Goal: Task Accomplishment & Management: Manage account settings

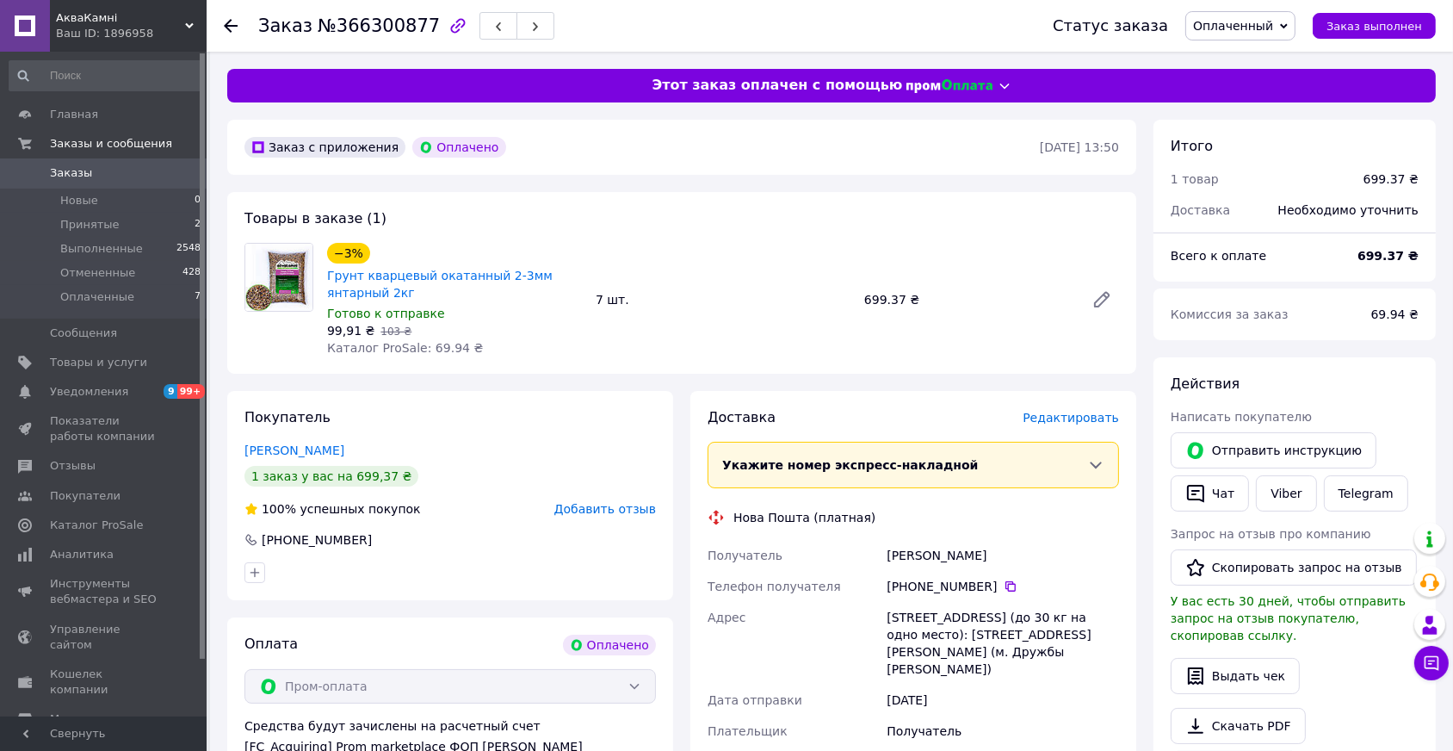
click at [1110, 415] on span "Редактировать" at bounding box center [1071, 418] width 96 height 14
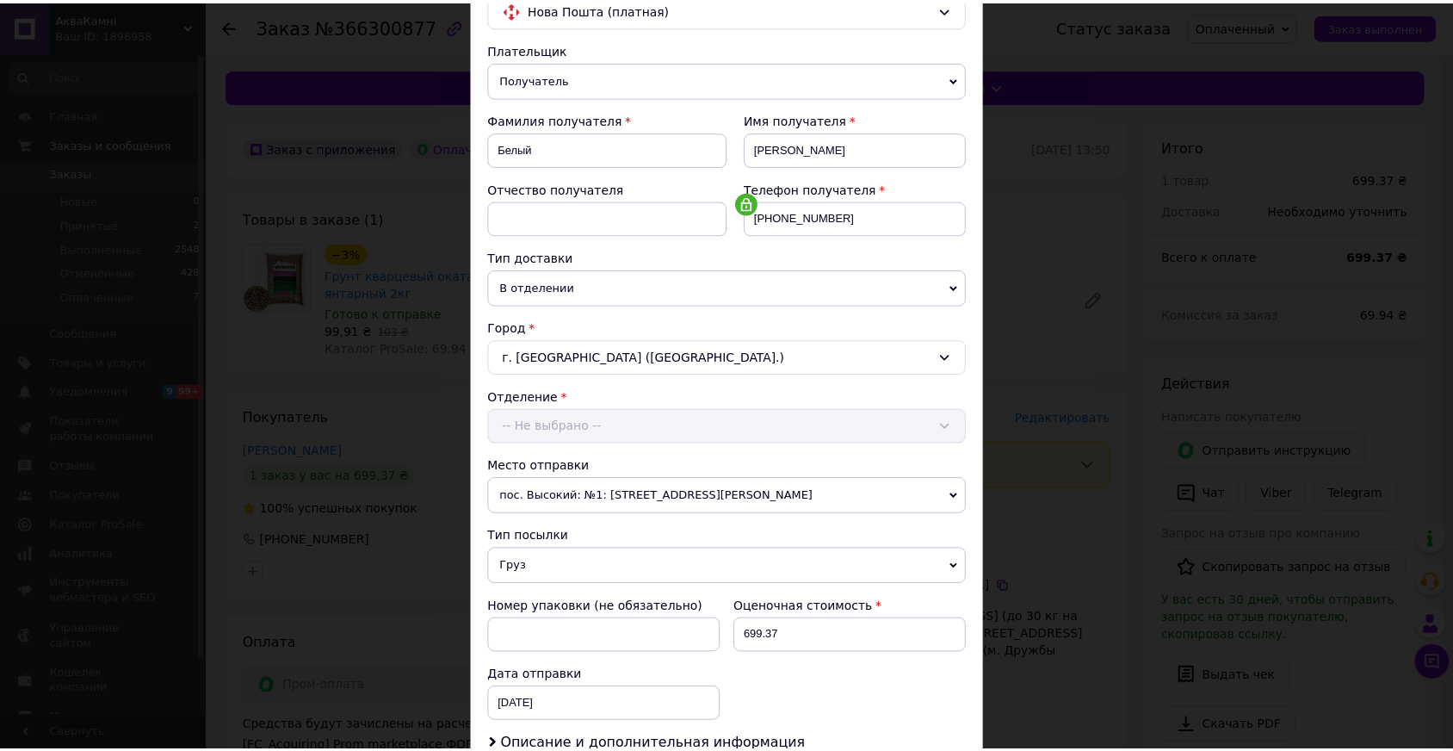
scroll to position [390, 0]
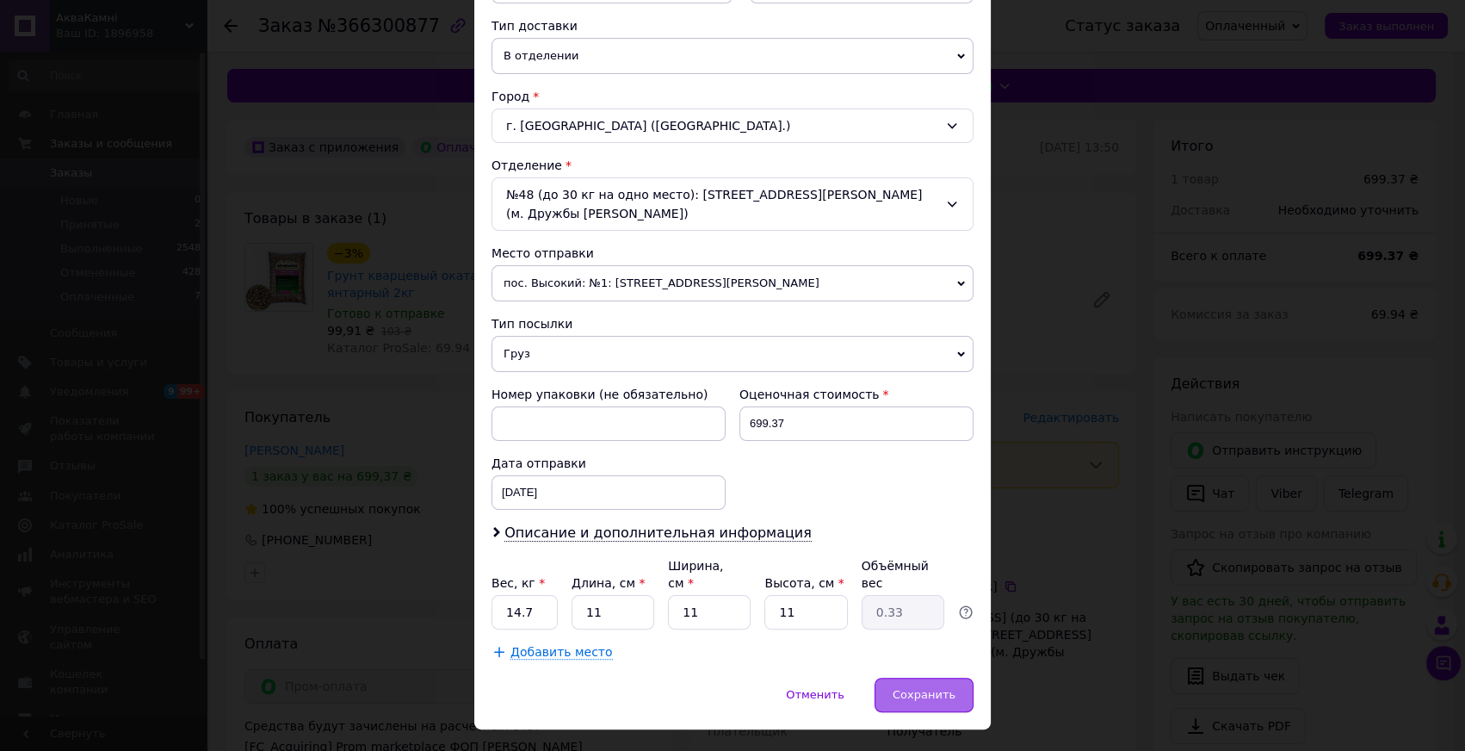
click at [935, 688] on span "Сохранить" at bounding box center [924, 694] width 63 height 13
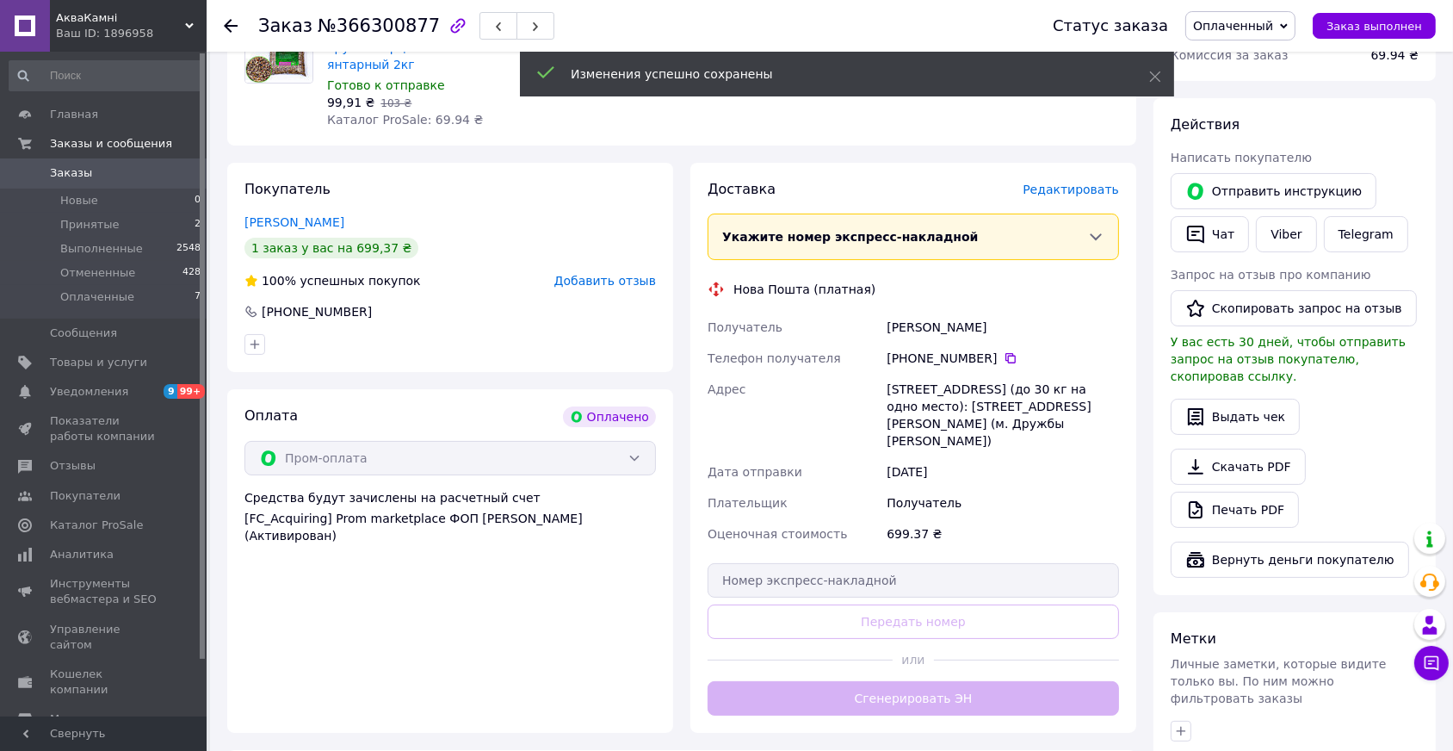
scroll to position [313, 0]
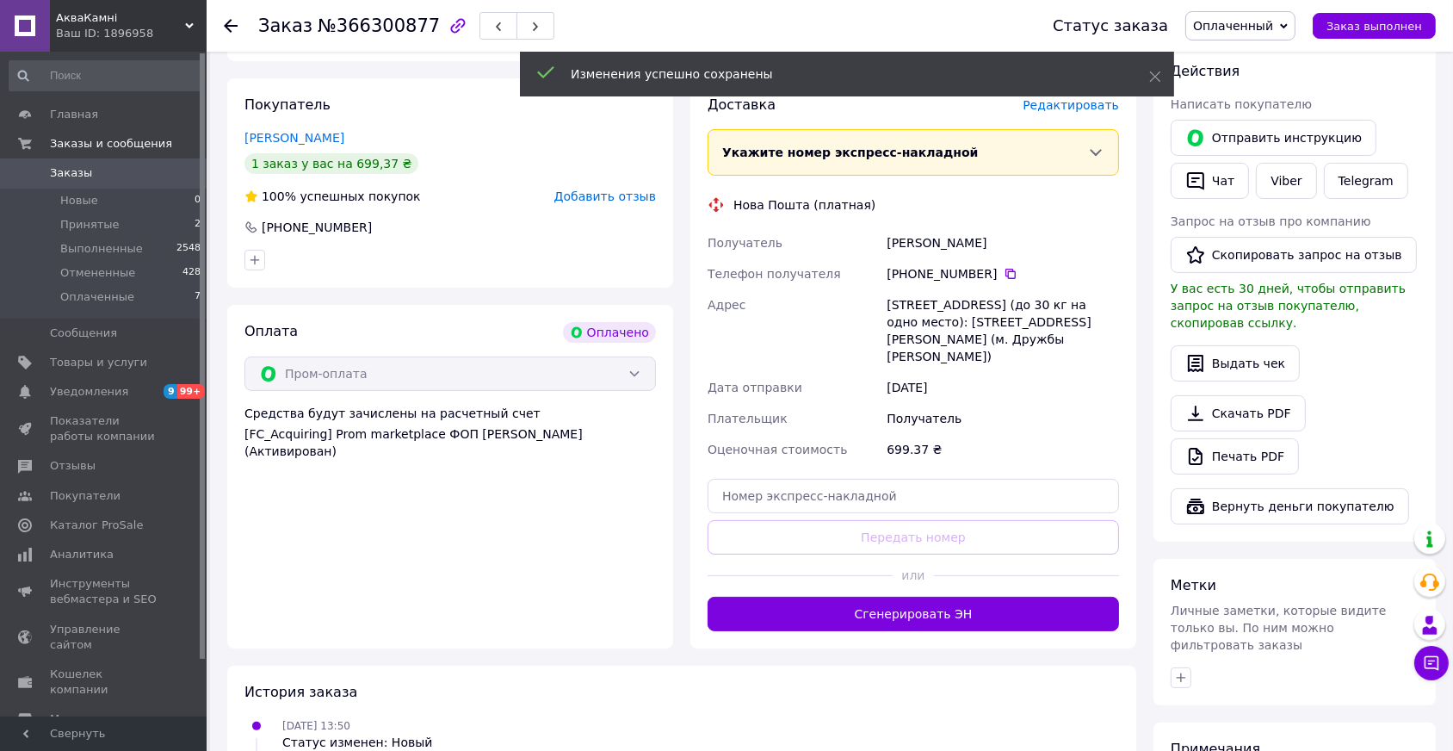
click at [960, 597] on button "Сгенерировать ЭН" at bounding box center [914, 614] width 412 height 34
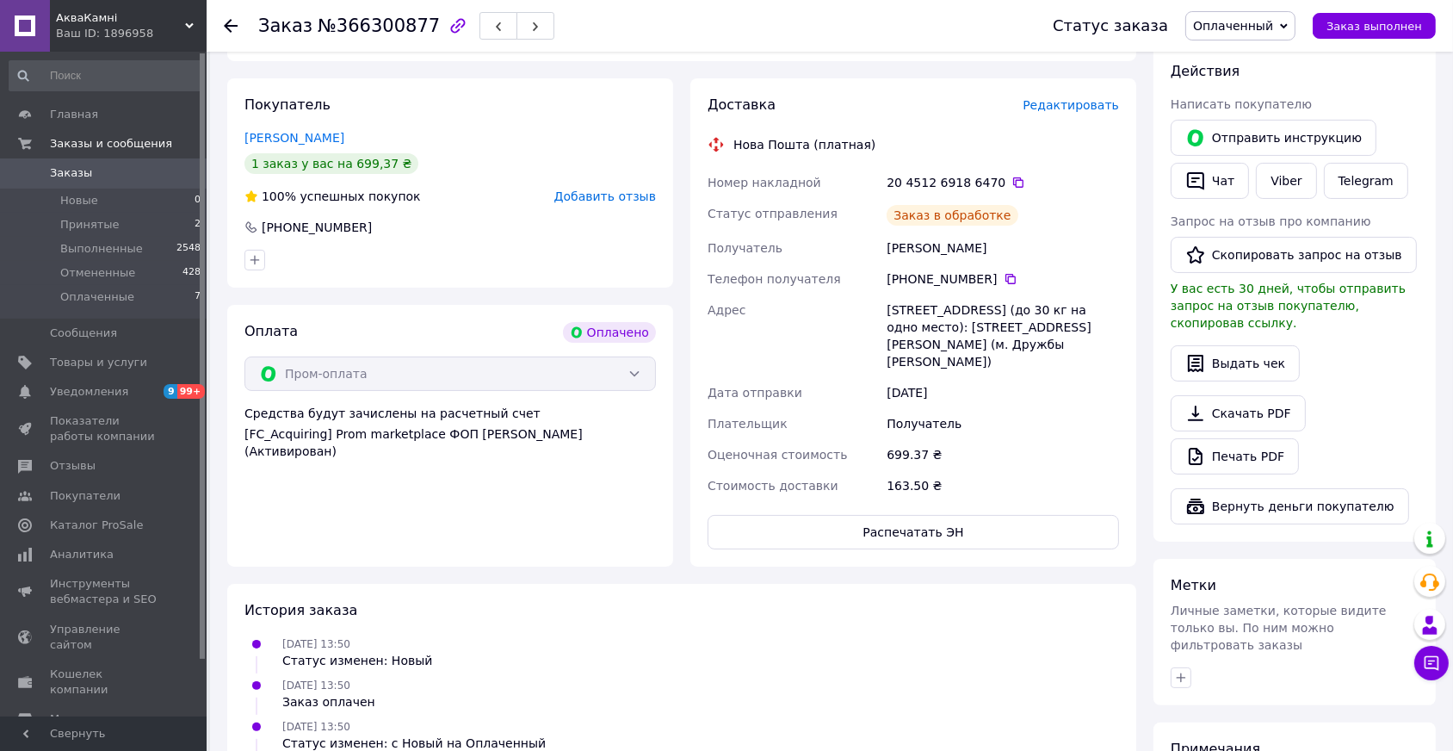
click at [1266, 40] on div "Статус заказа Оплаченный Принят Выполнен Отменен Заказ выполнен" at bounding box center [1228, 26] width 418 height 52
click at [1264, 31] on span "Оплаченный" at bounding box center [1233, 26] width 80 height 14
click at [1254, 58] on li "Принят" at bounding box center [1240, 60] width 108 height 26
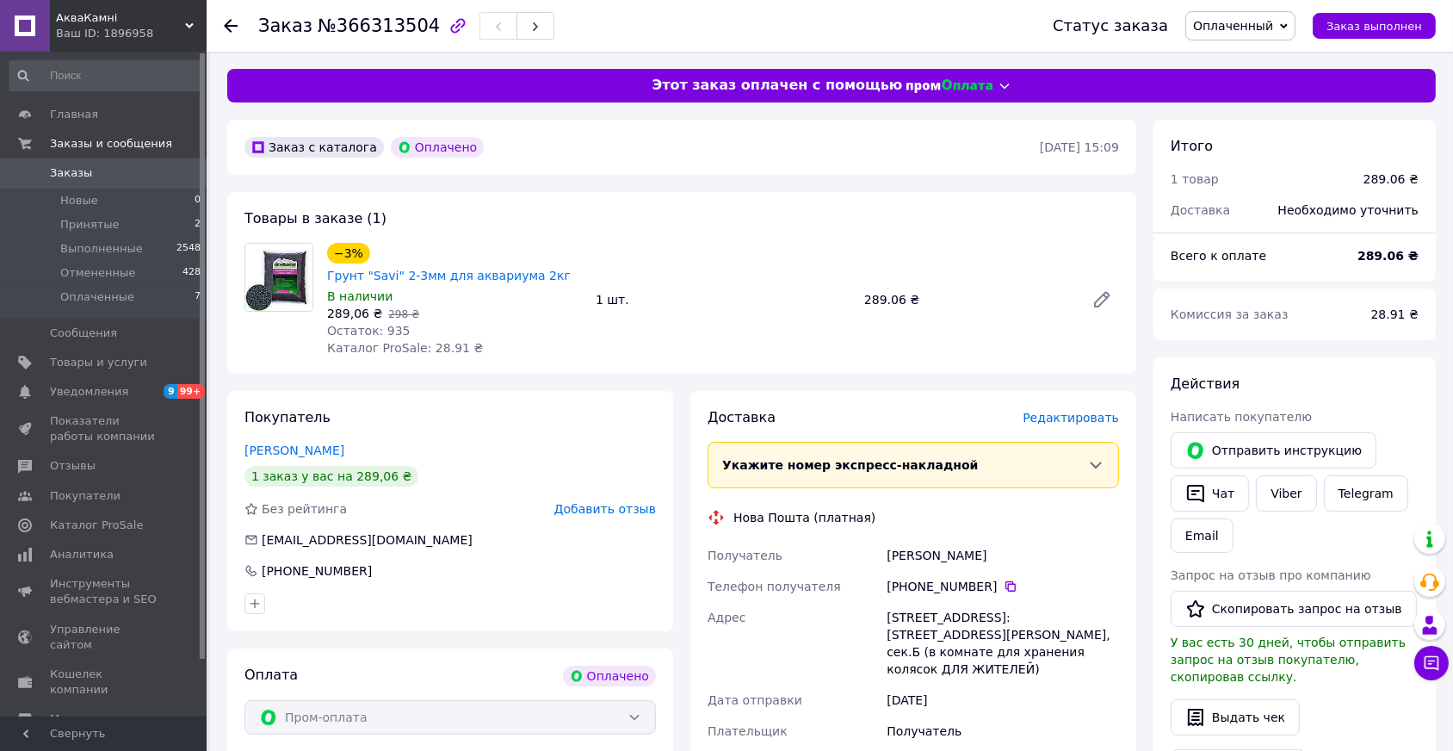
click at [1099, 411] on span "Редактировать" at bounding box center [1071, 418] width 96 height 14
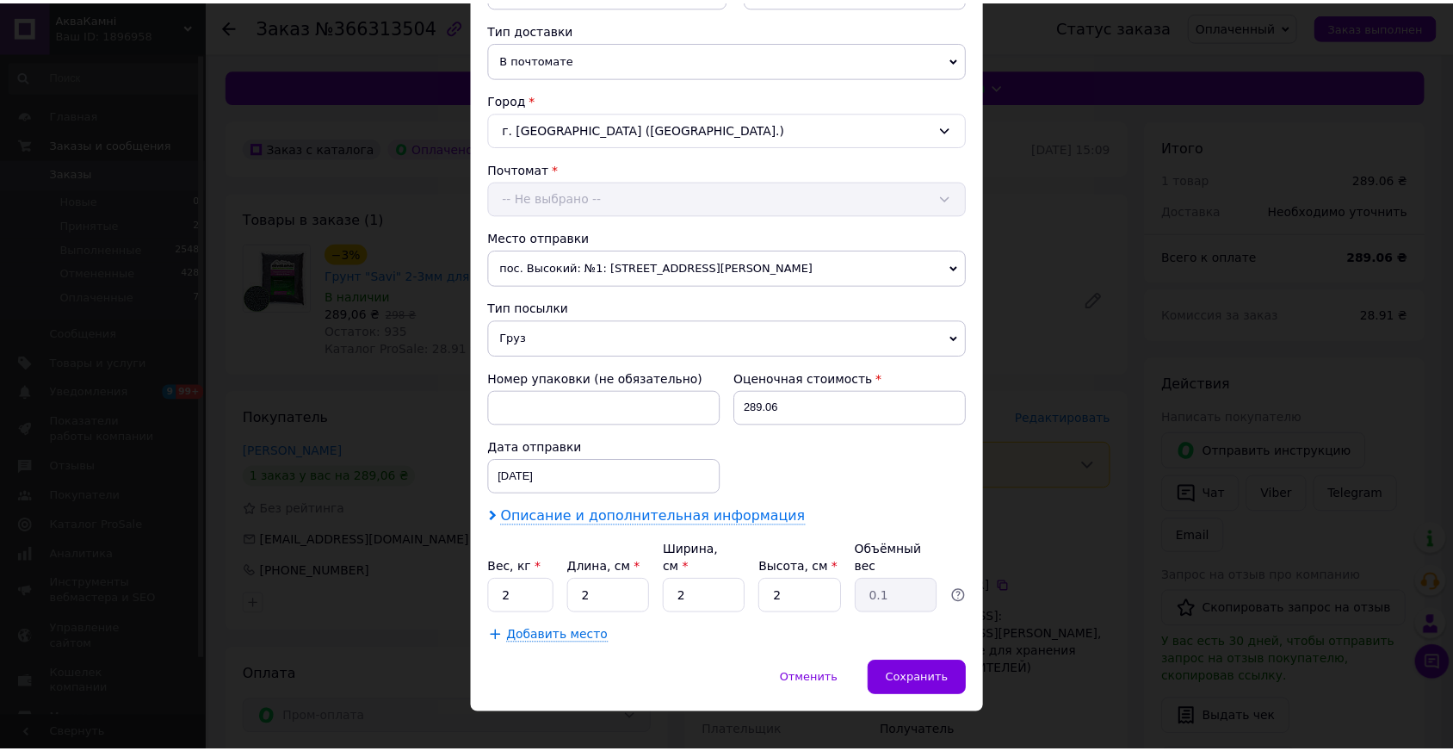
scroll to position [390, 0]
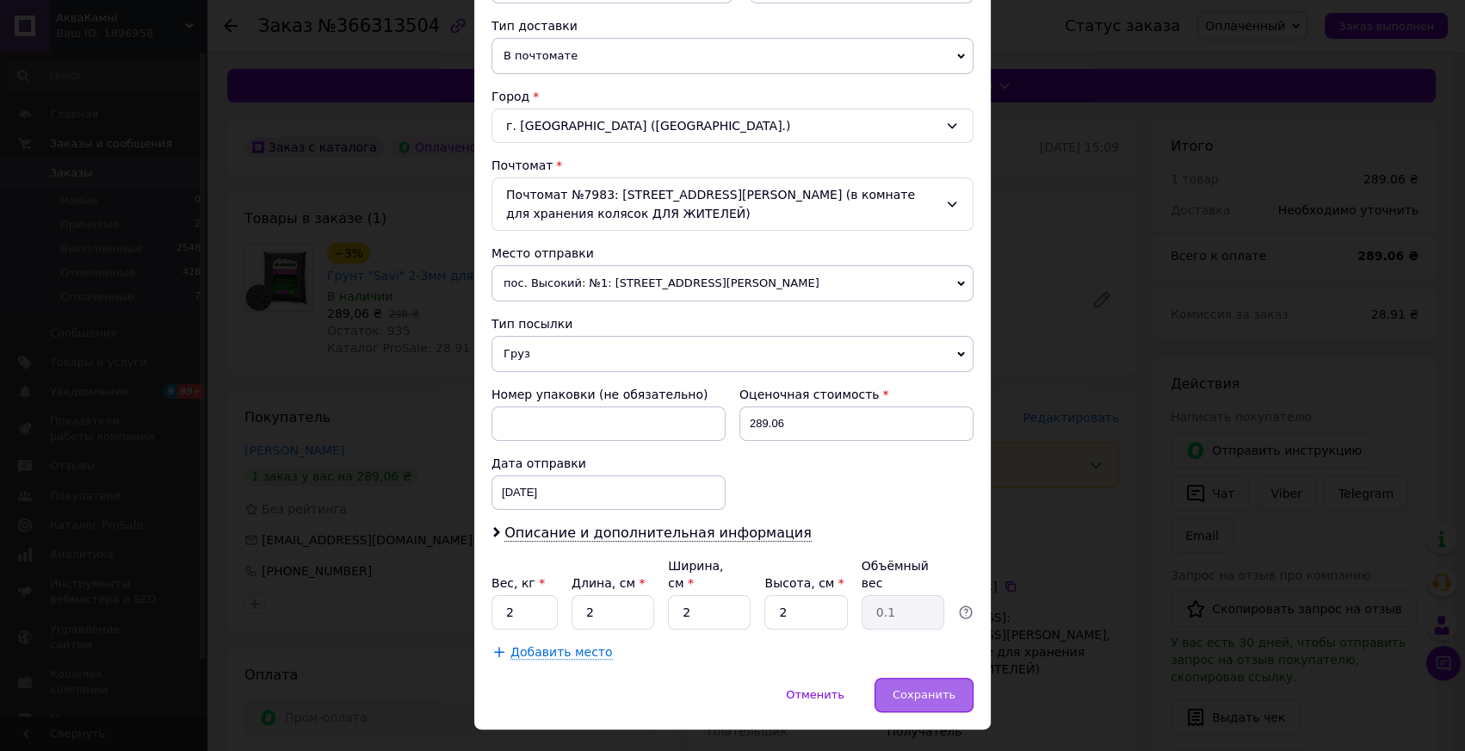
click at [921, 688] on span "Сохранить" at bounding box center [924, 694] width 63 height 13
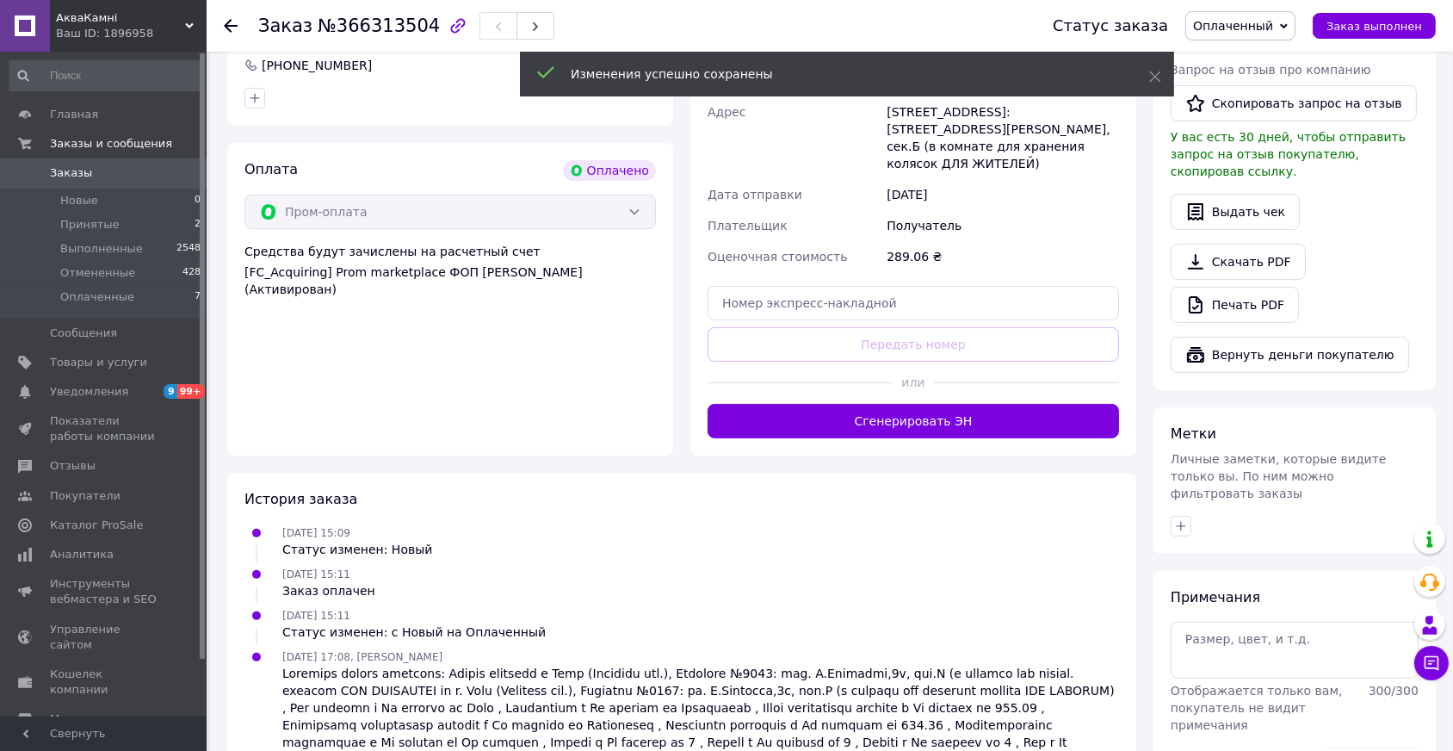
scroll to position [517, 0]
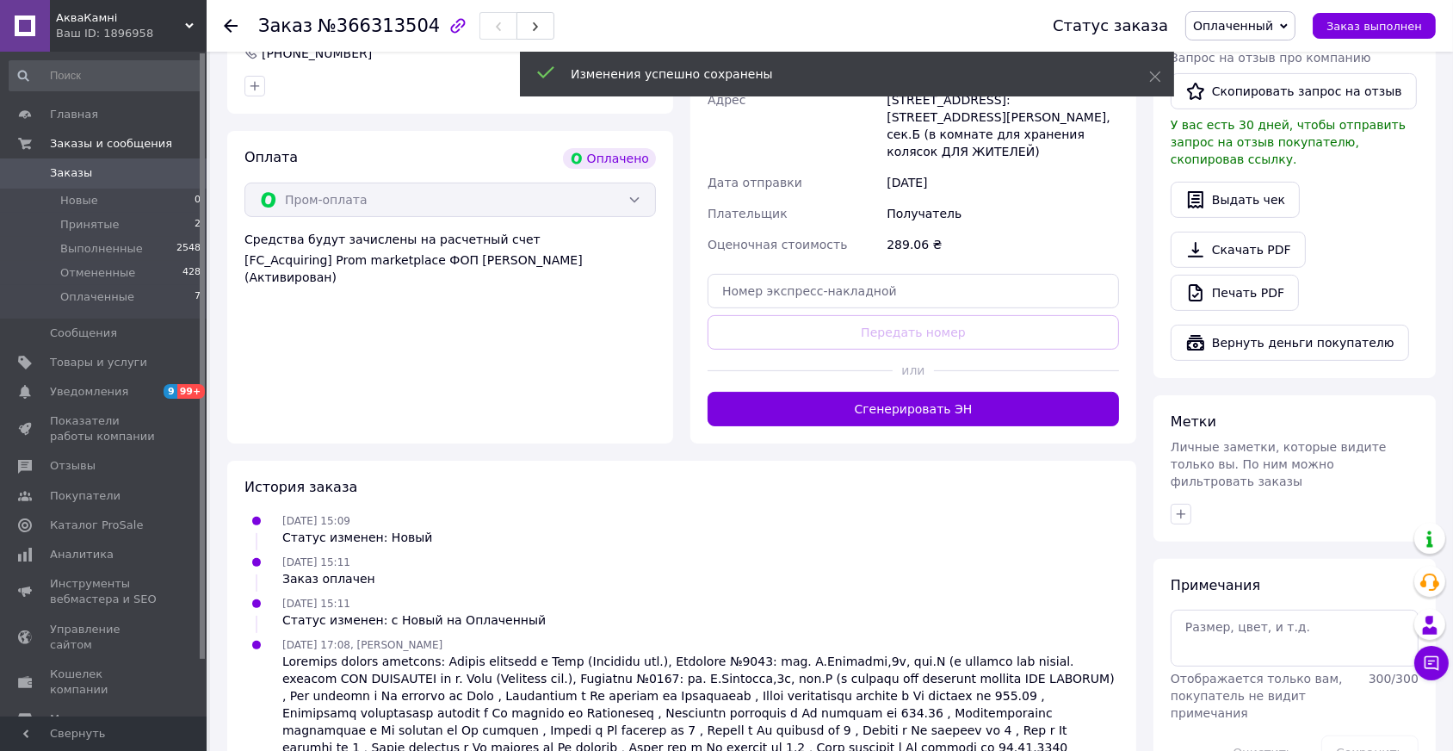
click at [907, 392] on button "Сгенерировать ЭН" at bounding box center [914, 409] width 412 height 34
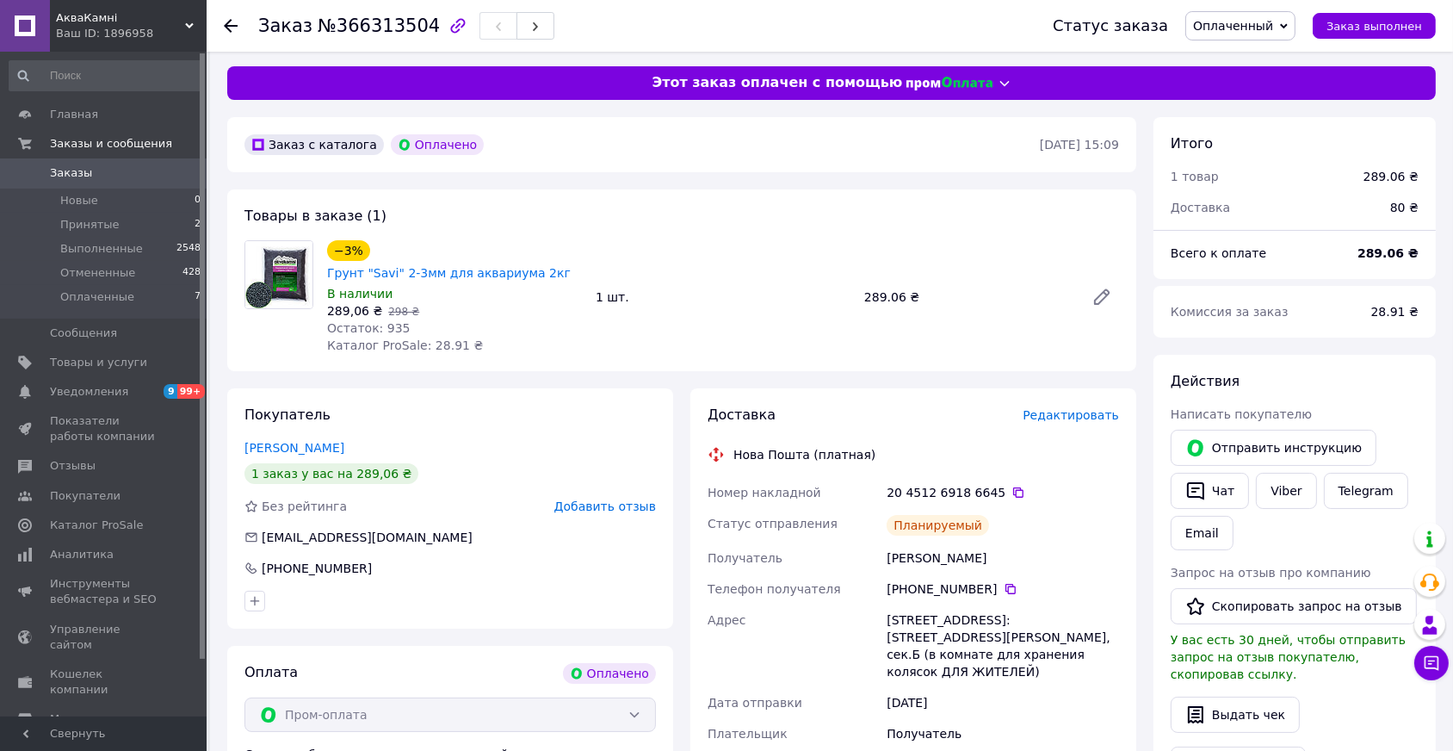
scroll to position [0, 0]
